Goal: Task Accomplishment & Management: Manage account settings

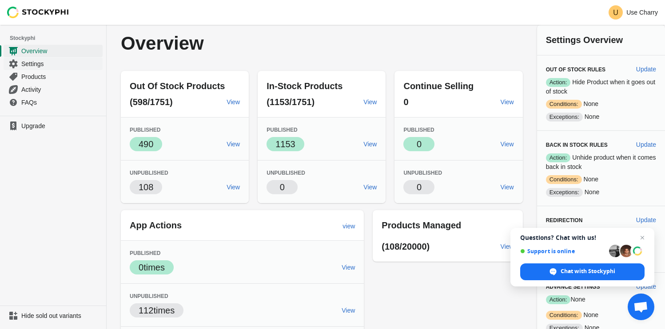
click at [40, 63] on span "Settings" at bounding box center [60, 63] width 79 height 9
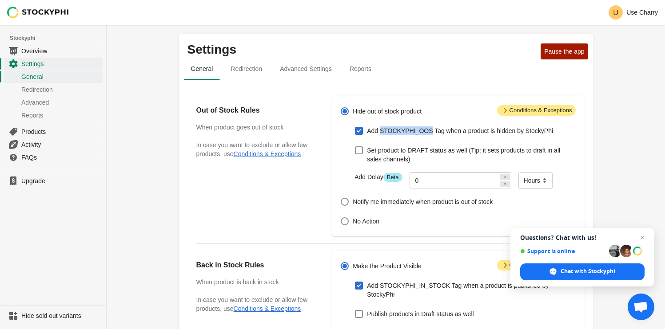
drag, startPoint x: 381, startPoint y: 132, endPoint x: 431, endPoint y: 132, distance: 49.7
click at [431, 132] on span "Add STOCKYPHI_OOS Tag when a product is hidden by StockyPhi" at bounding box center [460, 131] width 186 height 9
copy span "STOCKYPHI_OOS"
